Goal: Contribute content: Add original content to the website for others to see

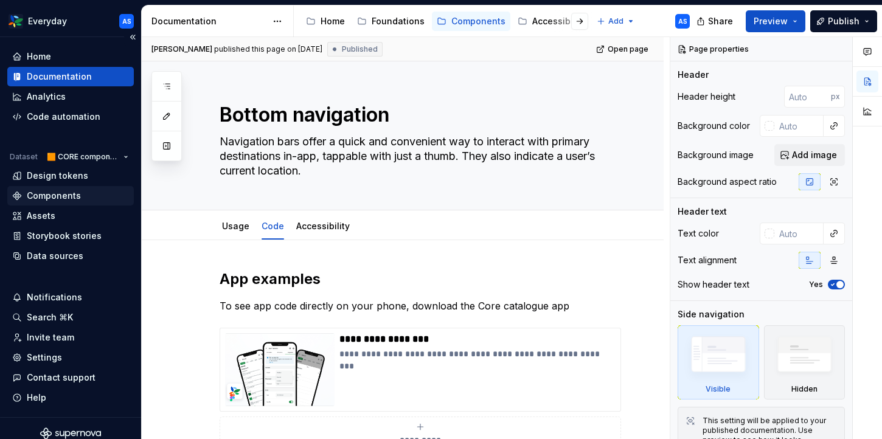
click at [58, 194] on div "Components" at bounding box center [54, 196] width 54 height 12
click at [53, 18] on html "Everyday AS Home Documentation Analytics Code automation Dataset 🟧 CORE compone…" at bounding box center [441, 219] width 882 height 439
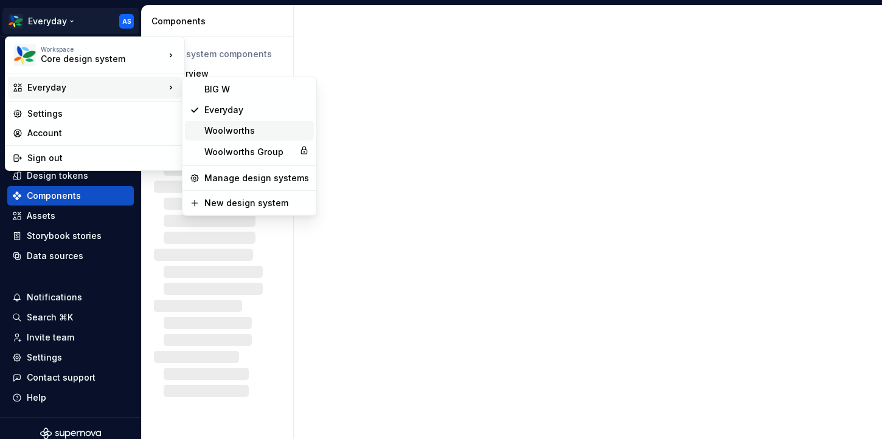
click at [231, 132] on div "Woolworths" at bounding box center [256, 131] width 105 height 12
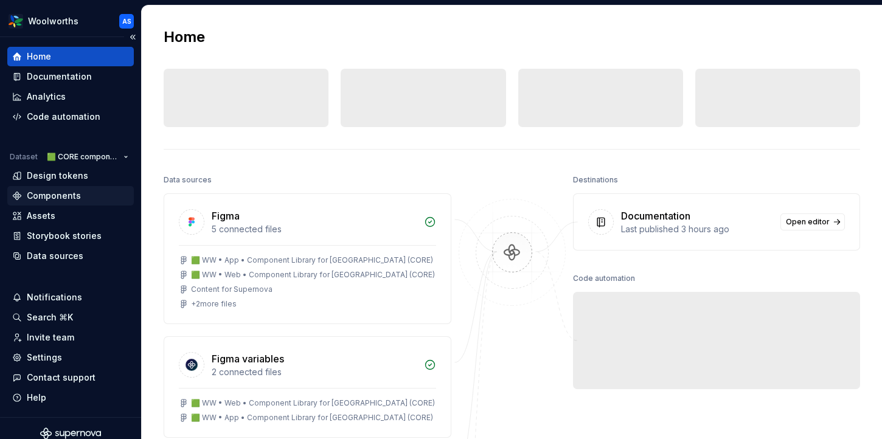
click at [74, 198] on div "Components" at bounding box center [54, 196] width 54 height 12
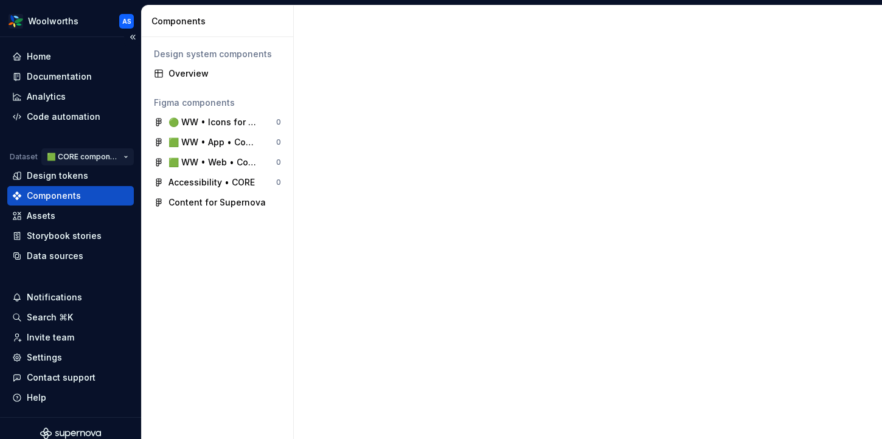
click at [96, 159] on html "Woolworths AS Home Documentation Analytics Code automation Dataset 🟩 CORE compo…" at bounding box center [441, 219] width 882 height 439
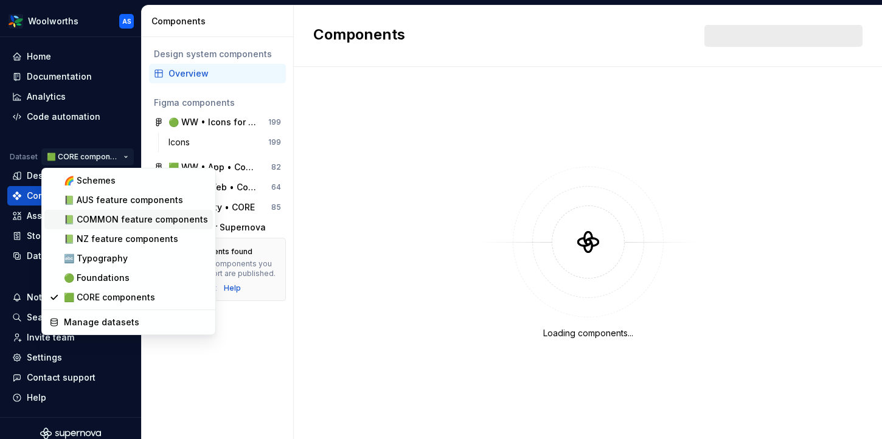
click at [103, 223] on div "📗 COMMON feature components" at bounding box center [136, 220] width 144 height 12
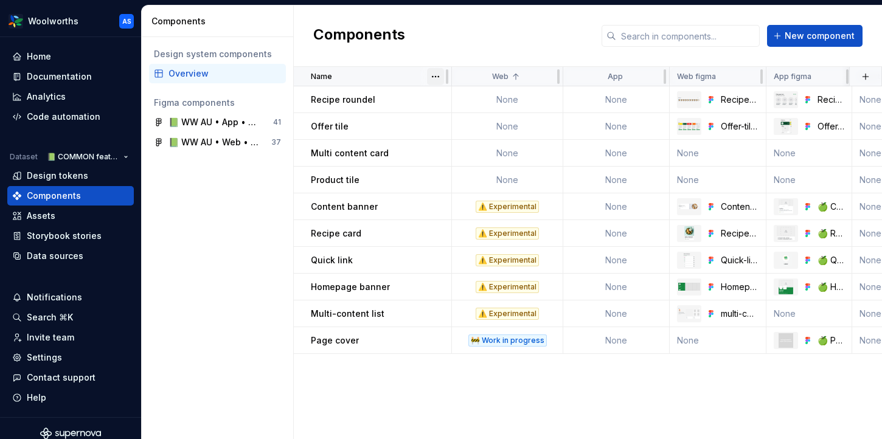
click at [439, 79] on html "Woolworths AS Home Documentation Analytics Code automation Dataset 📗 COMMON fea…" at bounding box center [441, 219] width 882 height 439
click at [453, 98] on div "Sort ascending" at bounding box center [489, 100] width 79 height 12
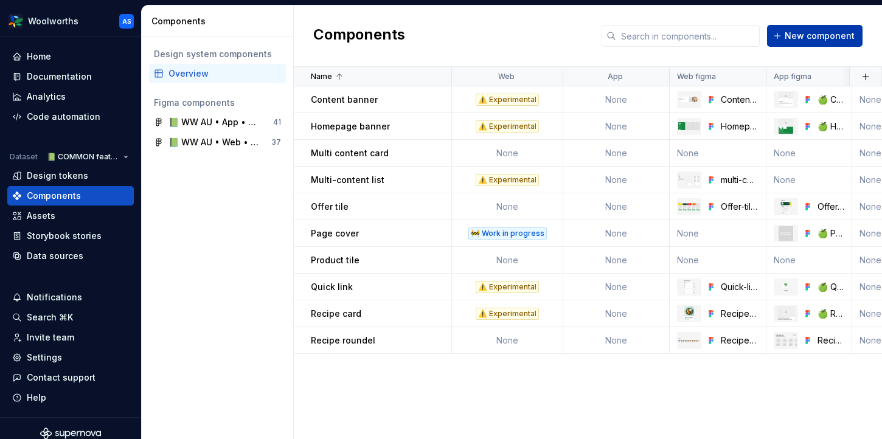
click at [800, 38] on span "New component" at bounding box center [820, 36] width 70 height 12
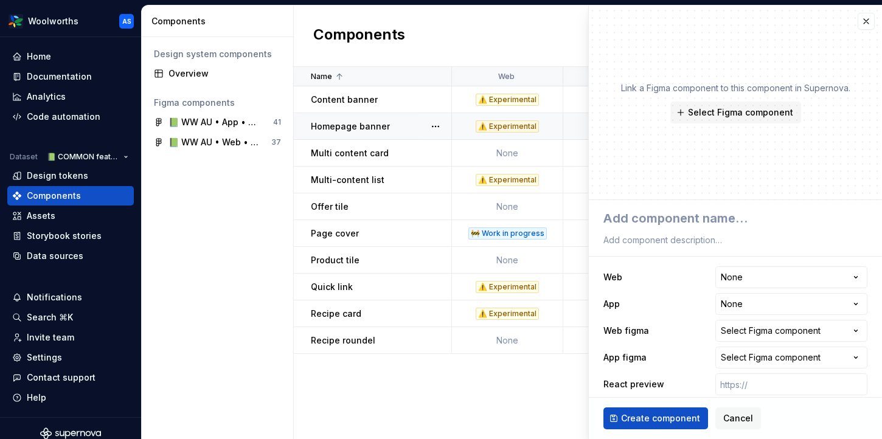
type textarea "*"
type textarea "C"
type textarea "*"
type textarea "Co"
type textarea "*"
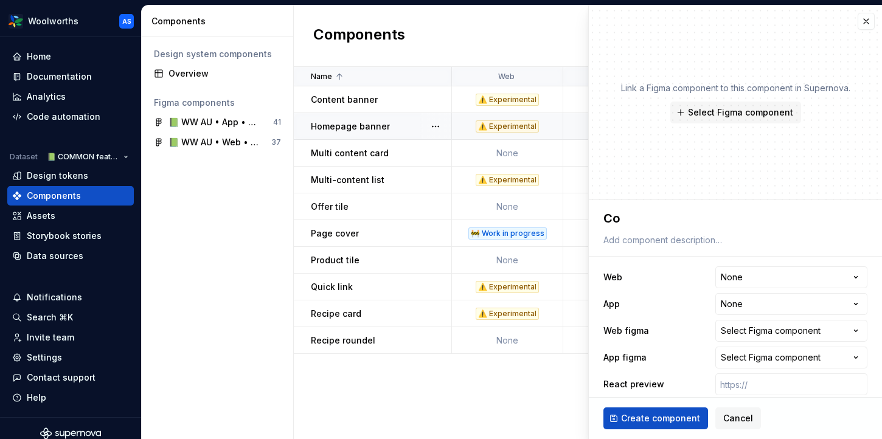
type textarea "Con"
type textarea "*"
type textarea "Cont"
type textarea "*"
type textarea "[PERSON_NAME]"
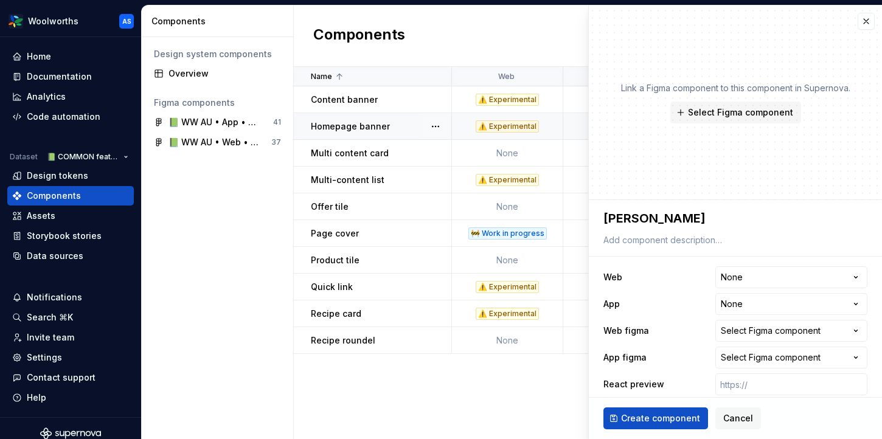
type textarea "*"
type textarea "Conten"
type textarea "*"
type textarea "Content"
type textarea "*"
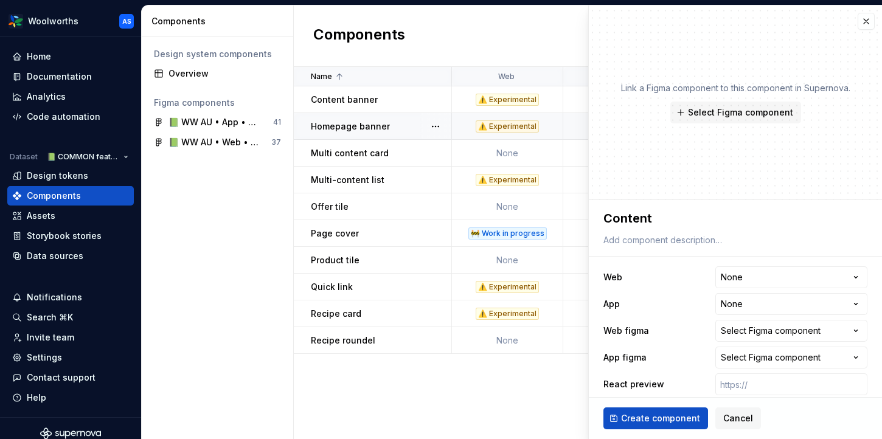
type textarea "Content"
type textarea "*"
type textarea "Content c"
type textarea "*"
type textarea "Content ca"
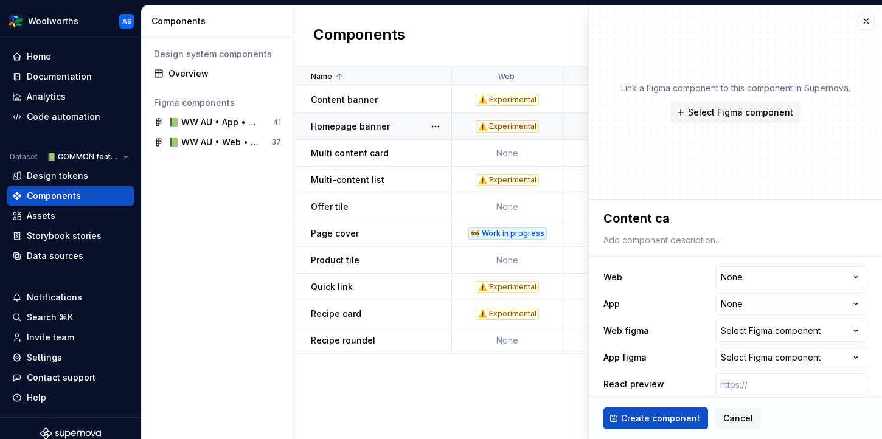
type textarea "*"
type textarea "Content car"
type textarea "*"
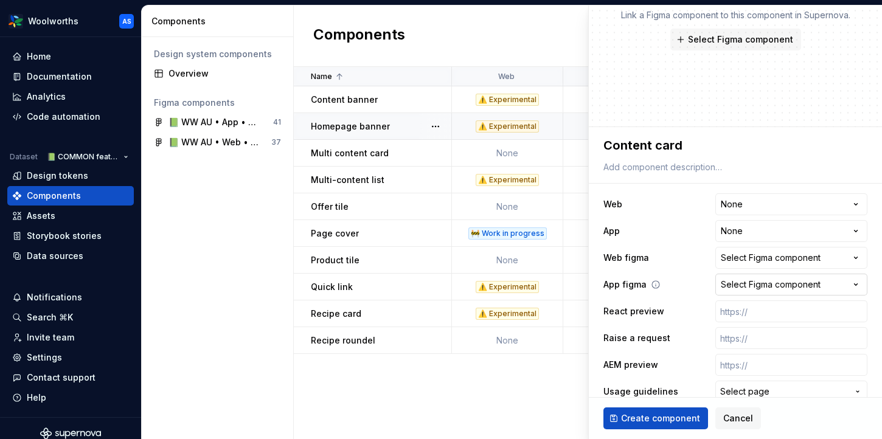
scroll to position [88, 0]
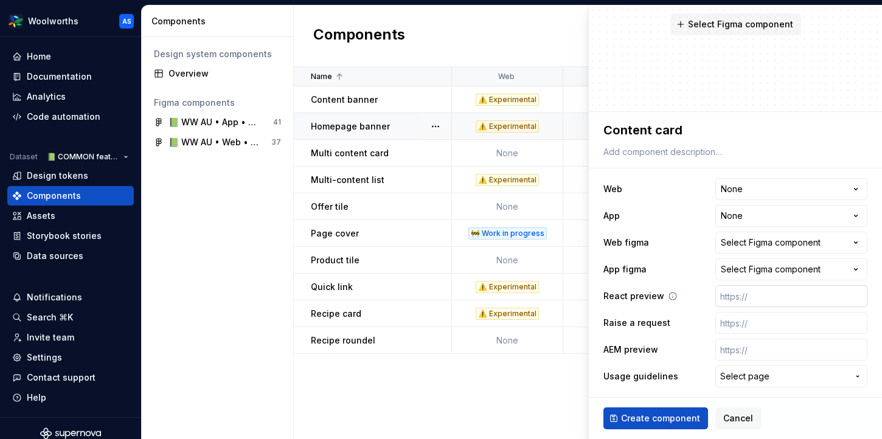
type textarea "Content card"
click at [733, 295] on input "text" at bounding box center [792, 296] width 152 height 22
paste input "[URL][DOMAIN_NAME]"
type textarea "*"
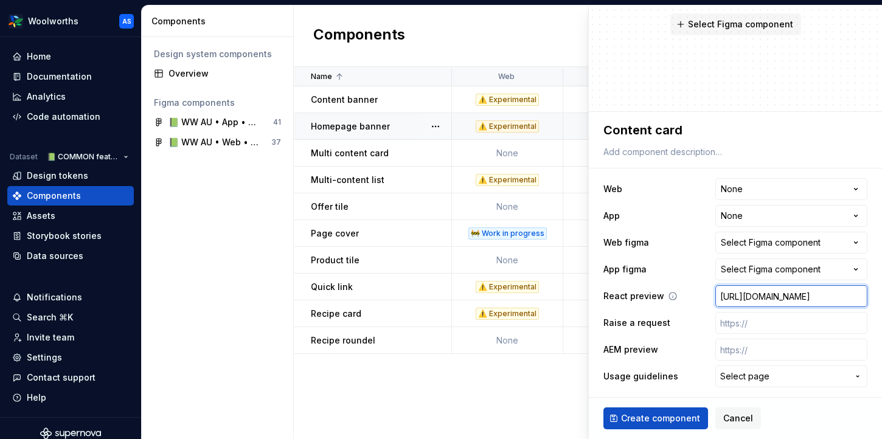
type input "[URL][DOMAIN_NAME]"
type textarea "*"
click at [702, 304] on div "React preview [URL][DOMAIN_NAME]" at bounding box center [736, 296] width 264 height 22
click at [743, 189] on html "Woolworths AS Home Documentation Analytics Code automation Dataset 📗 COMMON fea…" at bounding box center [441, 219] width 882 height 439
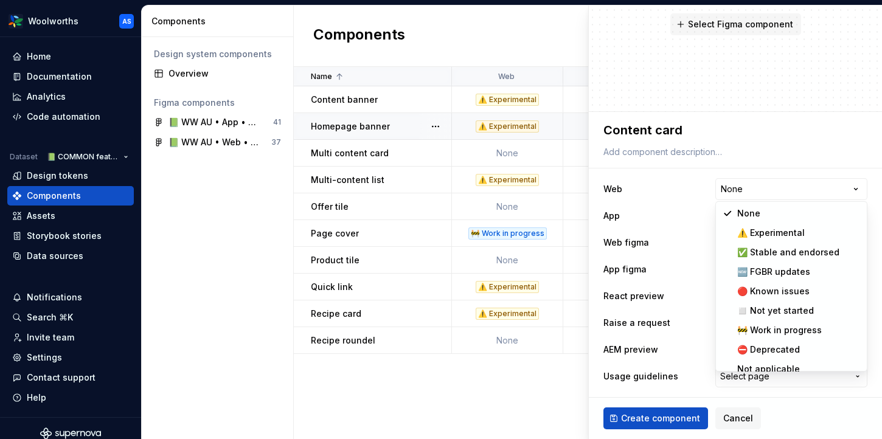
select select "**********"
type textarea "*"
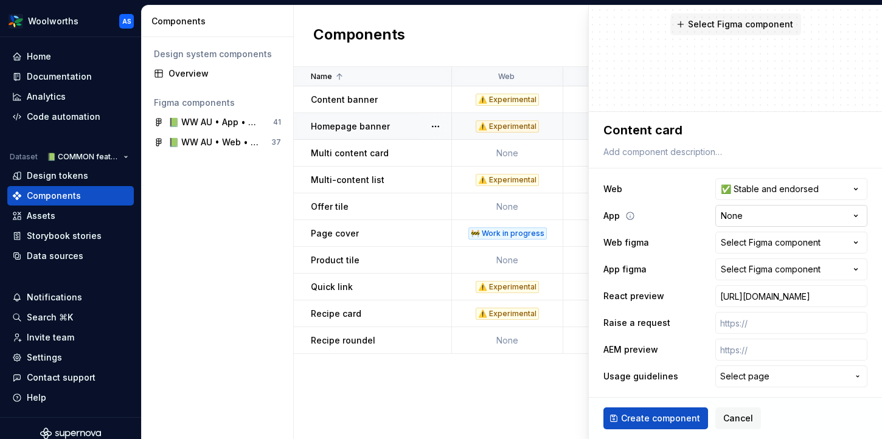
click at [757, 217] on html "Woolworths AS Home Documentation Analytics Code automation Dataset 📗 COMMON fea…" at bounding box center [441, 219] width 882 height 439
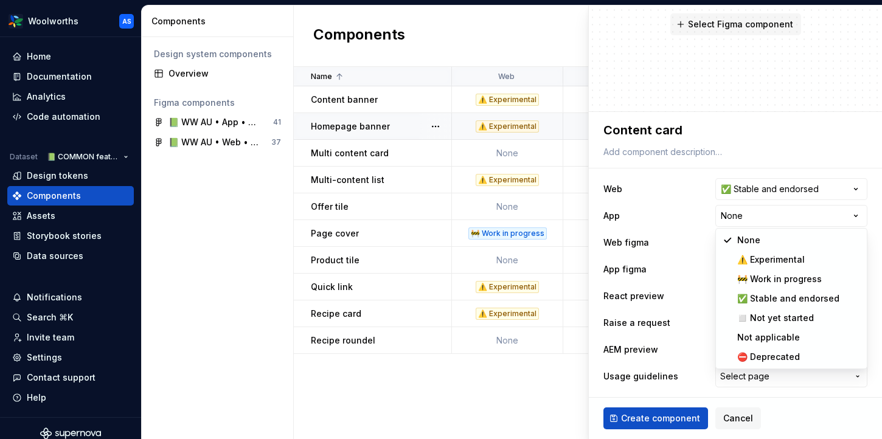
select select "**********"
type textarea "*"
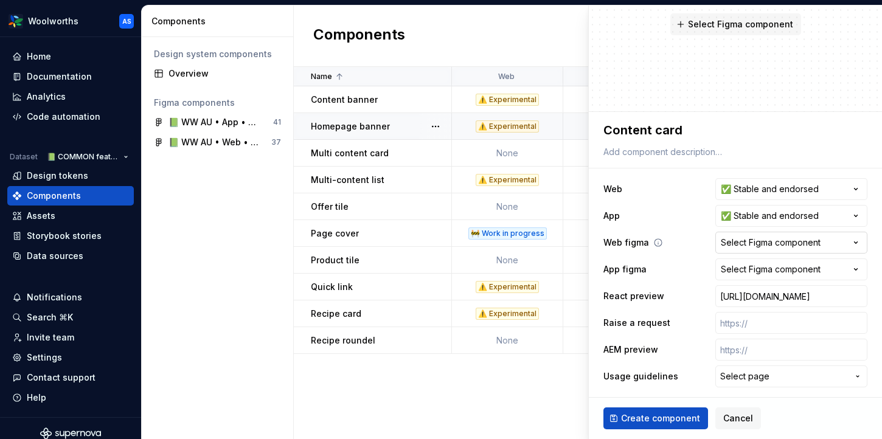
click at [731, 245] on div "Select Figma component" at bounding box center [771, 243] width 100 height 12
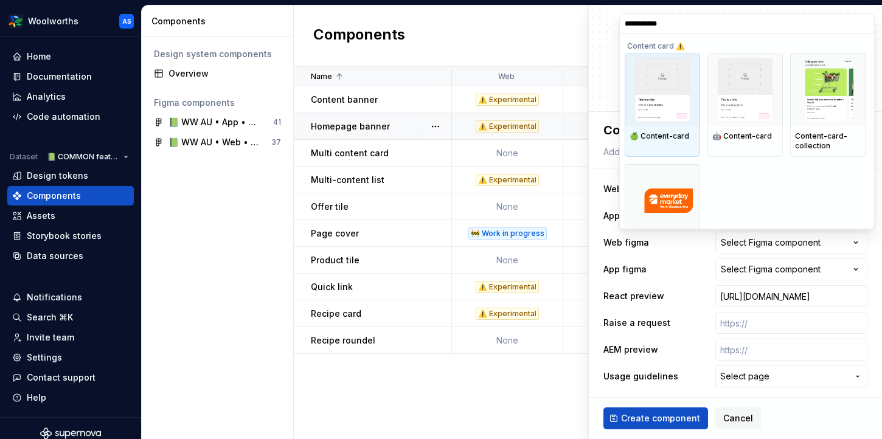
type input "**********"
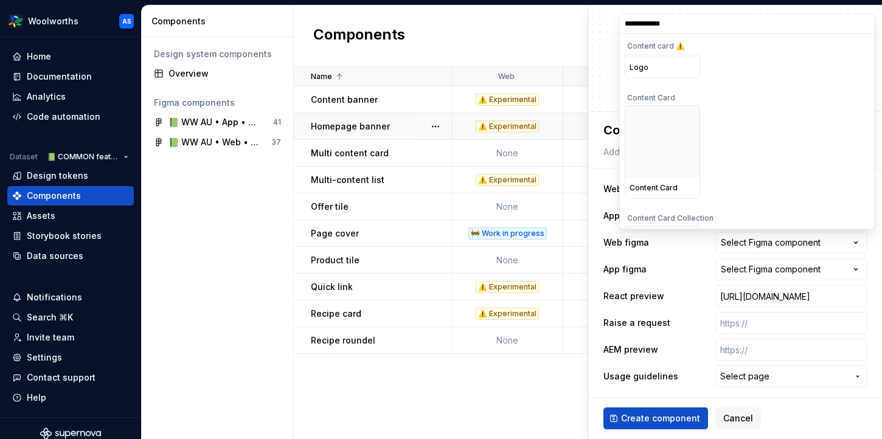
scroll to position [181, 0]
click at [662, 161] on img at bounding box center [662, 139] width 55 height 63
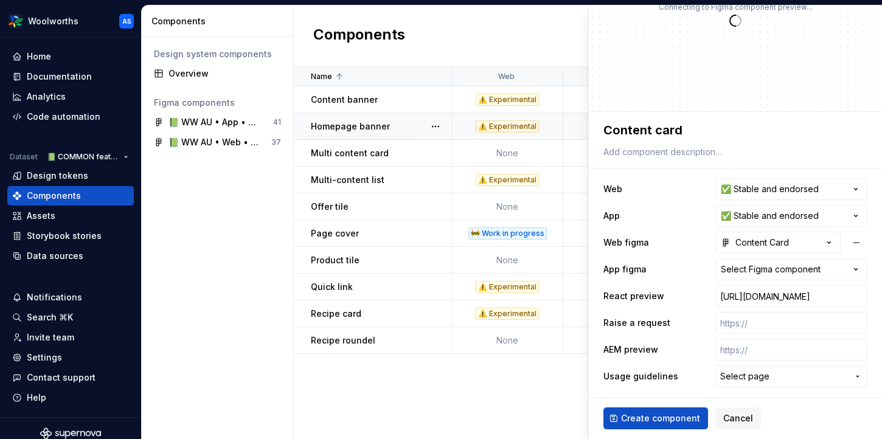
type textarea "*"
click at [740, 271] on div "Select Figma component" at bounding box center [771, 270] width 100 height 12
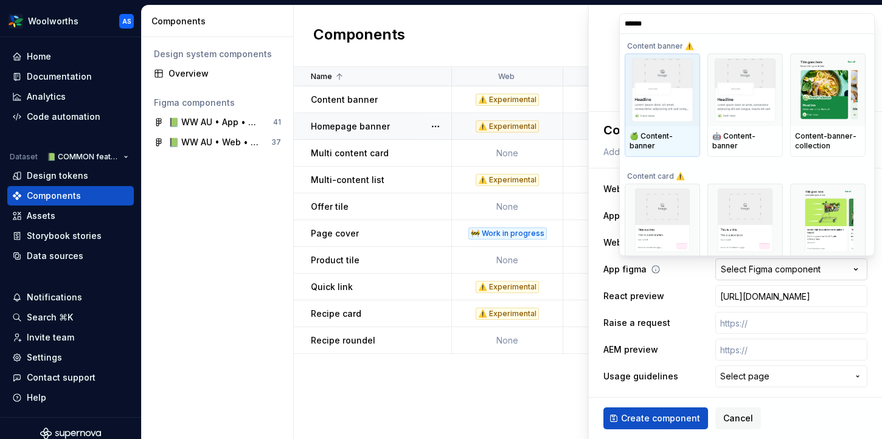
type input "*******"
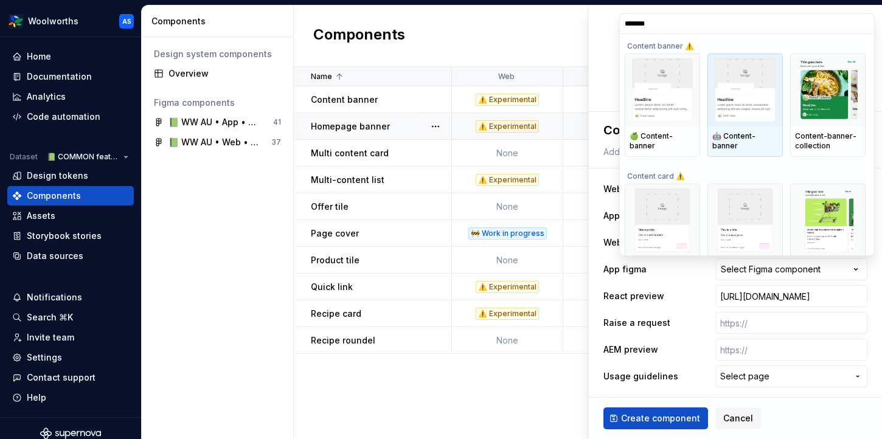
scroll to position [114, 0]
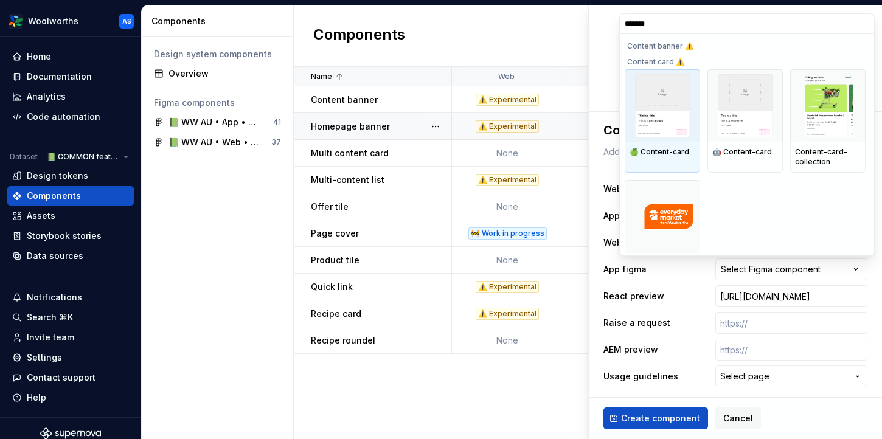
click at [690, 115] on img at bounding box center [662, 105] width 55 height 63
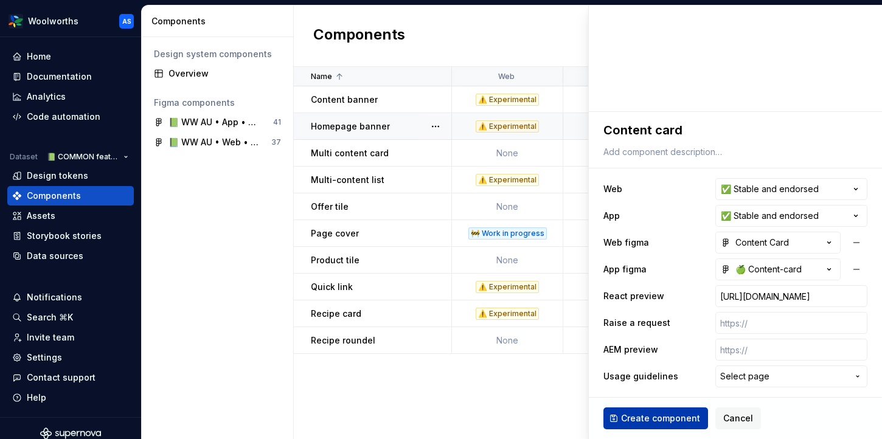
click at [671, 412] on button "Create component" at bounding box center [656, 419] width 105 height 22
type textarea "*"
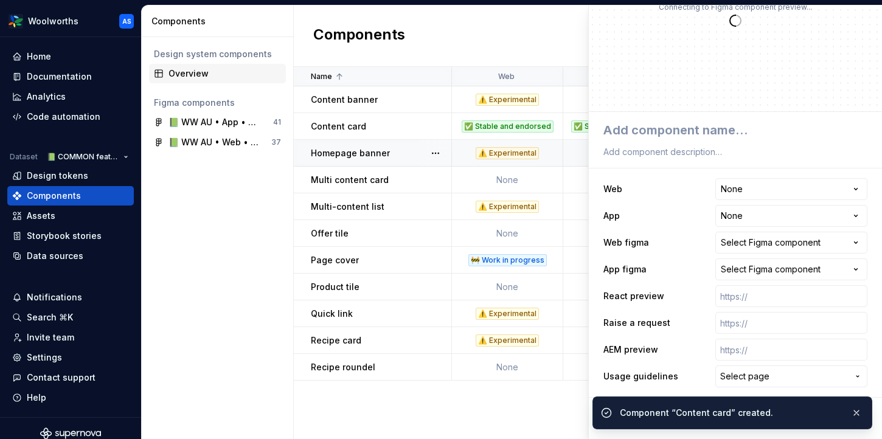
click at [215, 72] on div "Overview" at bounding box center [225, 74] width 113 height 12
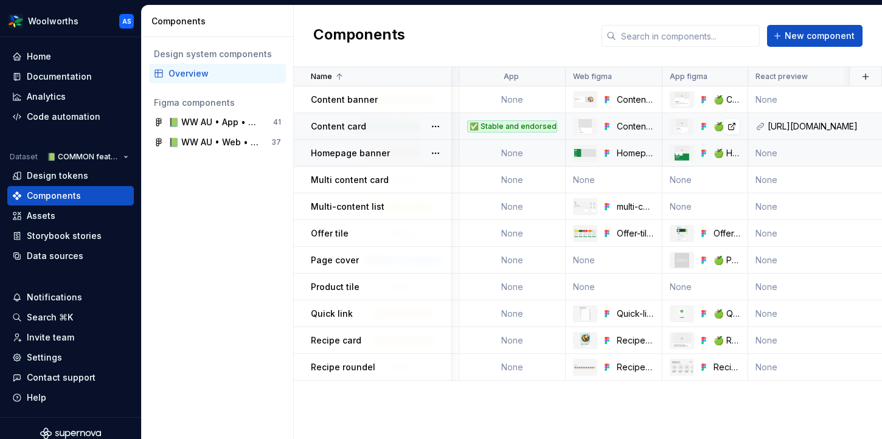
scroll to position [0, 125]
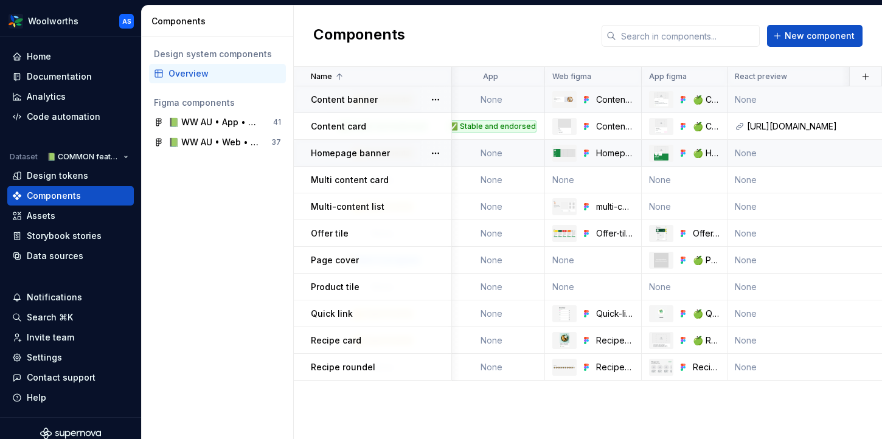
click at [758, 97] on td "None" at bounding box center [811, 99] width 167 height 27
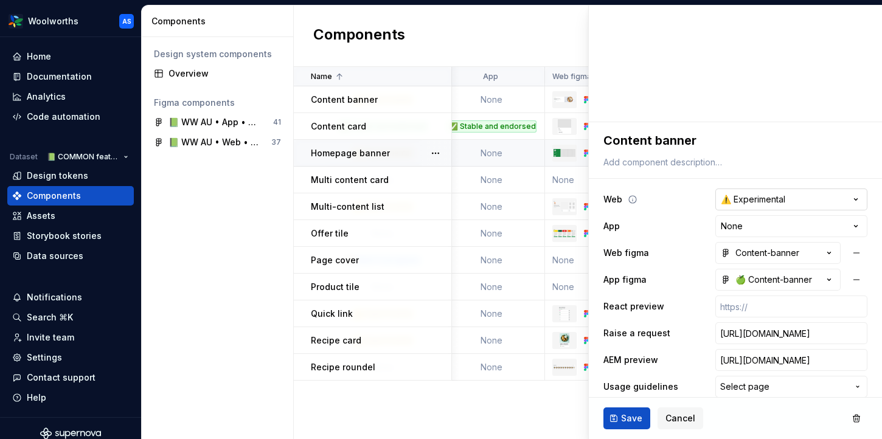
scroll to position [88, 0]
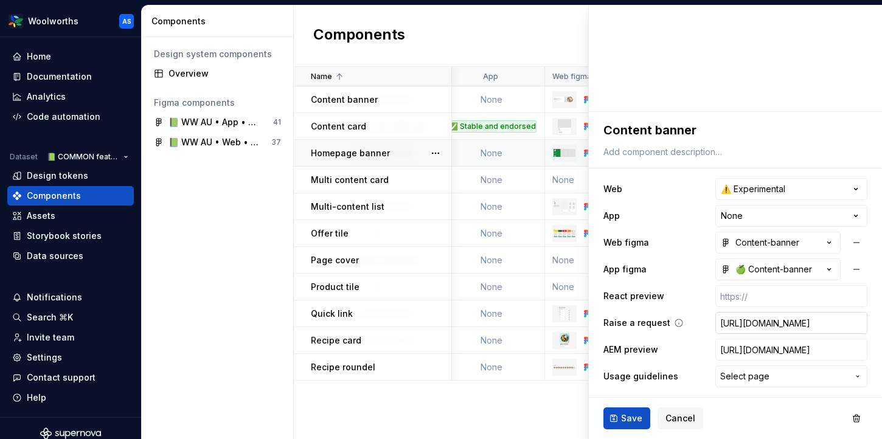
click at [750, 324] on input "[URL][DOMAIN_NAME]" at bounding box center [792, 323] width 152 height 22
click at [747, 289] on input "text" at bounding box center [792, 296] width 152 height 22
paste input "[URL][DOMAIN_NAME]"
type textarea "*"
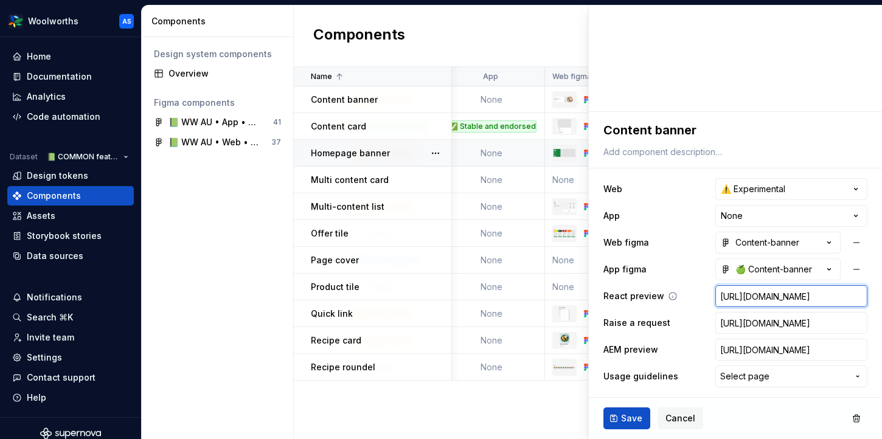
type input "[URL][DOMAIN_NAME]"
click at [692, 298] on div "React preview [URL][DOMAIN_NAME]" at bounding box center [736, 296] width 264 height 22
click at [623, 420] on span "Save" at bounding box center [631, 419] width 21 height 12
type textarea "*"
